Goal: Find specific page/section: Find specific page/section

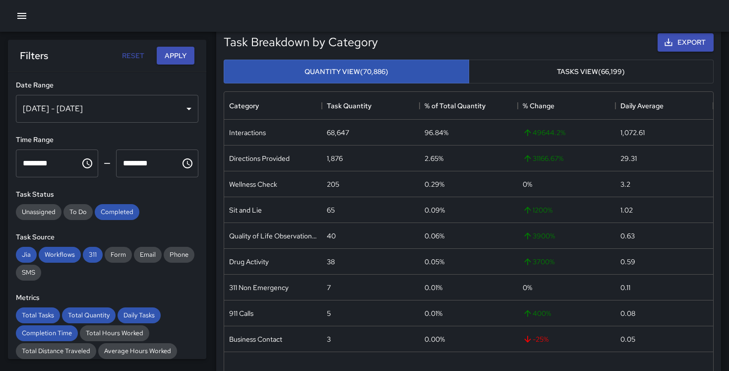
scroll to position [247, 0]
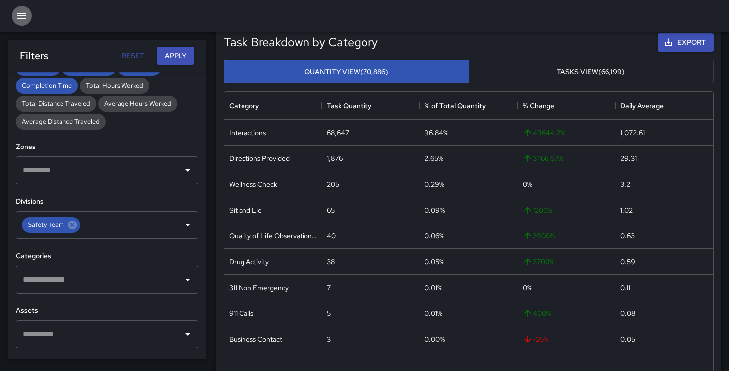
click at [17, 18] on icon "button" at bounding box center [22, 16] width 12 height 12
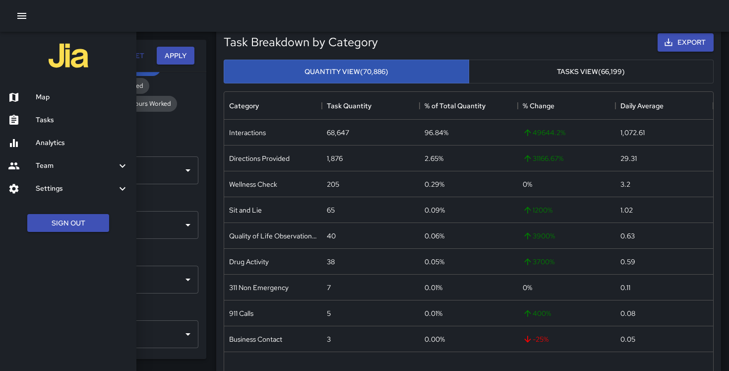
click at [45, 96] on h6 "Map" at bounding box center [82, 97] width 93 height 11
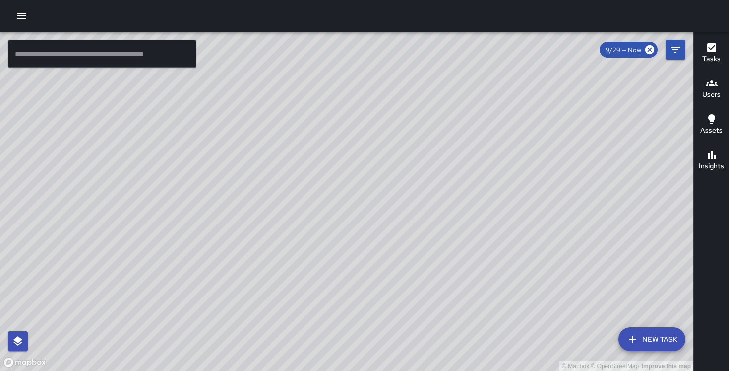
drag, startPoint x: 403, startPoint y: 129, endPoint x: 254, endPoint y: 58, distance: 164.4
click at [254, 58] on div "© Mapbox © OpenStreetMap Improve this map" at bounding box center [346, 201] width 693 height 339
drag, startPoint x: 542, startPoint y: 252, endPoint x: 432, endPoint y: 209, distance: 118.7
click at [432, 209] on div "© Mapbox © OpenStreetMap Improve this map" at bounding box center [346, 201] width 693 height 339
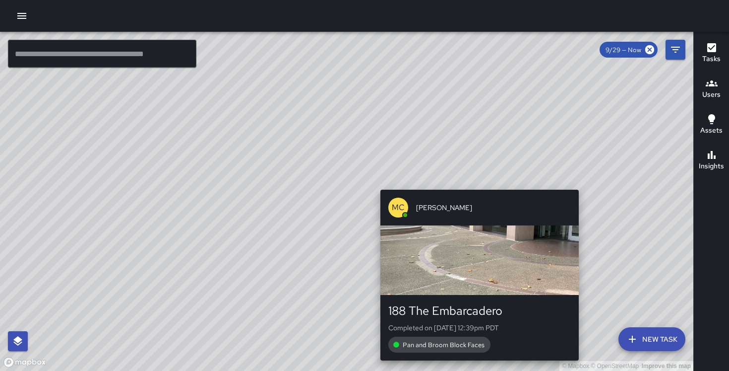
click at [475, 184] on div "© Mapbox © OpenStreetMap Improve this map MC [PERSON_NAME] 188 The Embarcadero …" at bounding box center [346, 201] width 693 height 339
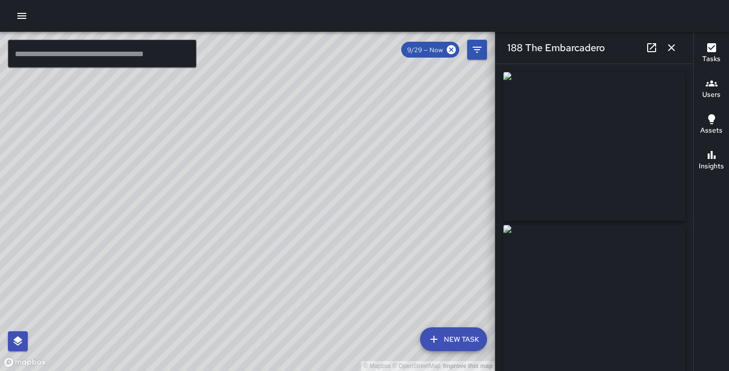
drag, startPoint x: 191, startPoint y: 139, endPoint x: 325, endPoint y: 234, distance: 163.4
click at [325, 234] on div "© Mapbox © OpenStreetMap Improve this map" at bounding box center [247, 201] width 495 height 339
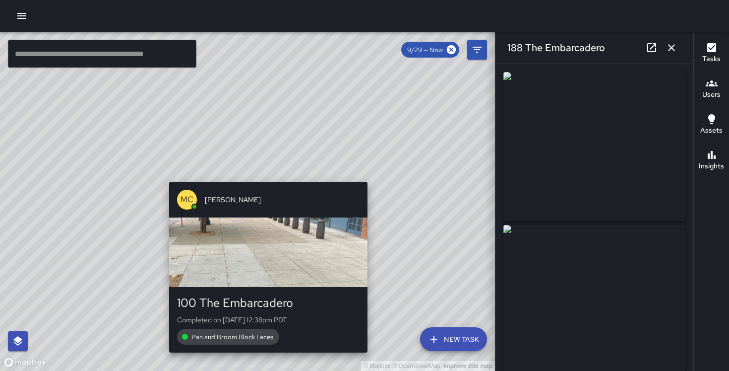
click at [263, 178] on div "© Mapbox © OpenStreetMap Improve this map MC [PERSON_NAME] 100 The Embarcadero …" at bounding box center [247, 201] width 495 height 339
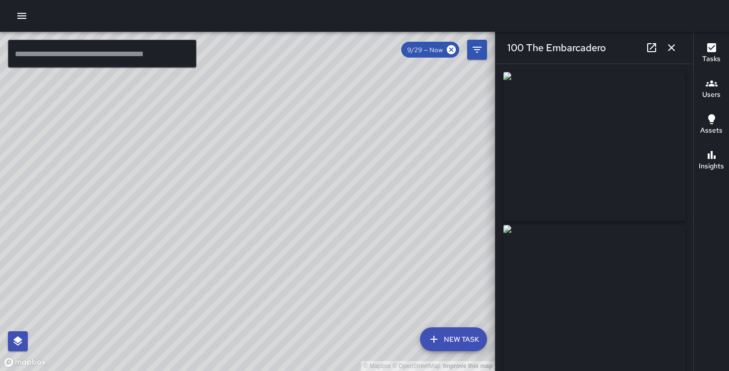
click at [211, 150] on div "© Mapbox © OpenStreetMap Improve this map MC [PERSON_NAME] 100 The Embarcadero …" at bounding box center [247, 201] width 495 height 339
click at [165, 153] on div "© Mapbox © OpenStreetMap Improve this map MC [PERSON_NAME][GEOGRAPHIC_DATA][STR…" at bounding box center [247, 201] width 495 height 339
click at [73, 151] on div "© Mapbox © OpenStreetMap Improve this map MP [PERSON_NAME] [STREET_ADDRESS][PER…" at bounding box center [247, 201] width 495 height 339
click at [185, 155] on div "© Mapbox © OpenStreetMap Improve this map MC [PERSON_NAME] [STREET_ADDRESS][PER…" at bounding box center [247, 201] width 495 height 339
click at [233, 195] on div "© Mapbox © OpenStreetMap Improve this map MP [PERSON_NAME] 5 [GEOGRAPHIC_DATA] …" at bounding box center [247, 201] width 495 height 339
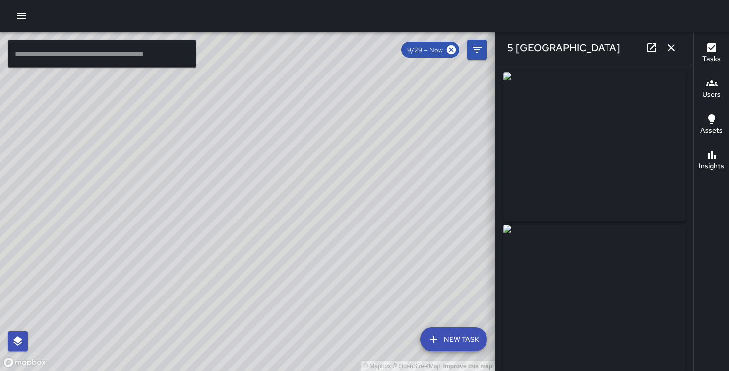
click at [252, 233] on div "© Mapbox © OpenStreetMap Improve this map MP [PERSON_NAME][GEOGRAPHIC_DATA][STR…" at bounding box center [247, 201] width 495 height 339
drag, startPoint x: 297, startPoint y: 222, endPoint x: 205, endPoint y: 21, distance: 220.9
click at [205, 21] on div "© Mapbox © OpenStreetMap Improve this map ​ New Task 9/29 — Now Map Layers Task…" at bounding box center [364, 185] width 729 height 371
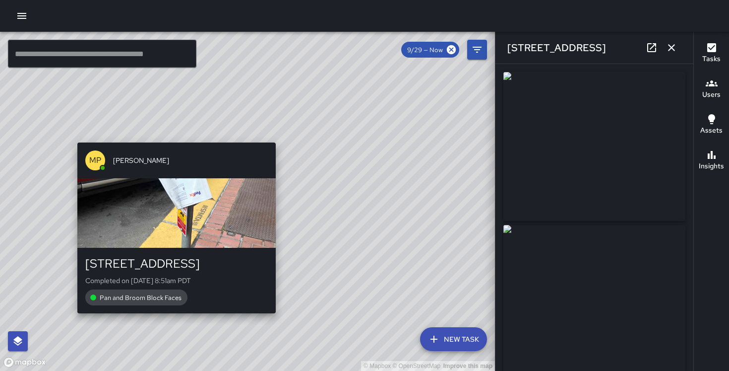
click at [169, 138] on div "© Mapbox © OpenStreetMap Improve this map MP [PERSON_NAME] [STREET_ADDRESS][PER…" at bounding box center [247, 201] width 495 height 339
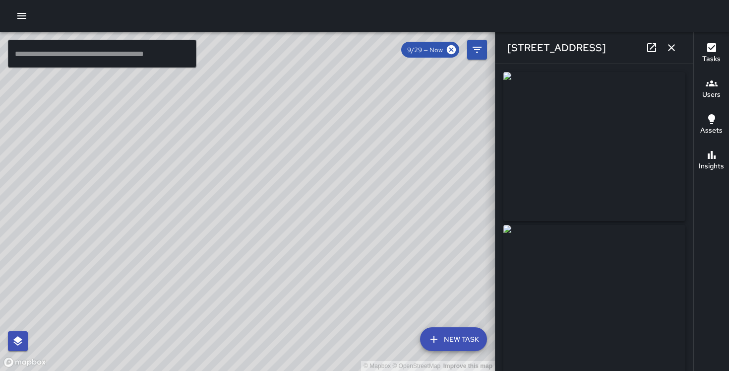
click at [387, 308] on div "© Mapbox © OpenStreetMap Improve this map MC [PERSON_NAME] [GEOGRAPHIC_DATA][PE…" at bounding box center [247, 201] width 495 height 339
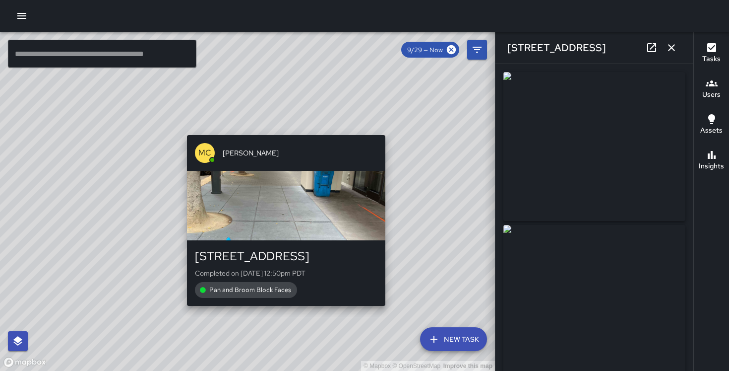
type input "**********"
